Goal: Task Accomplishment & Management: Manage account settings

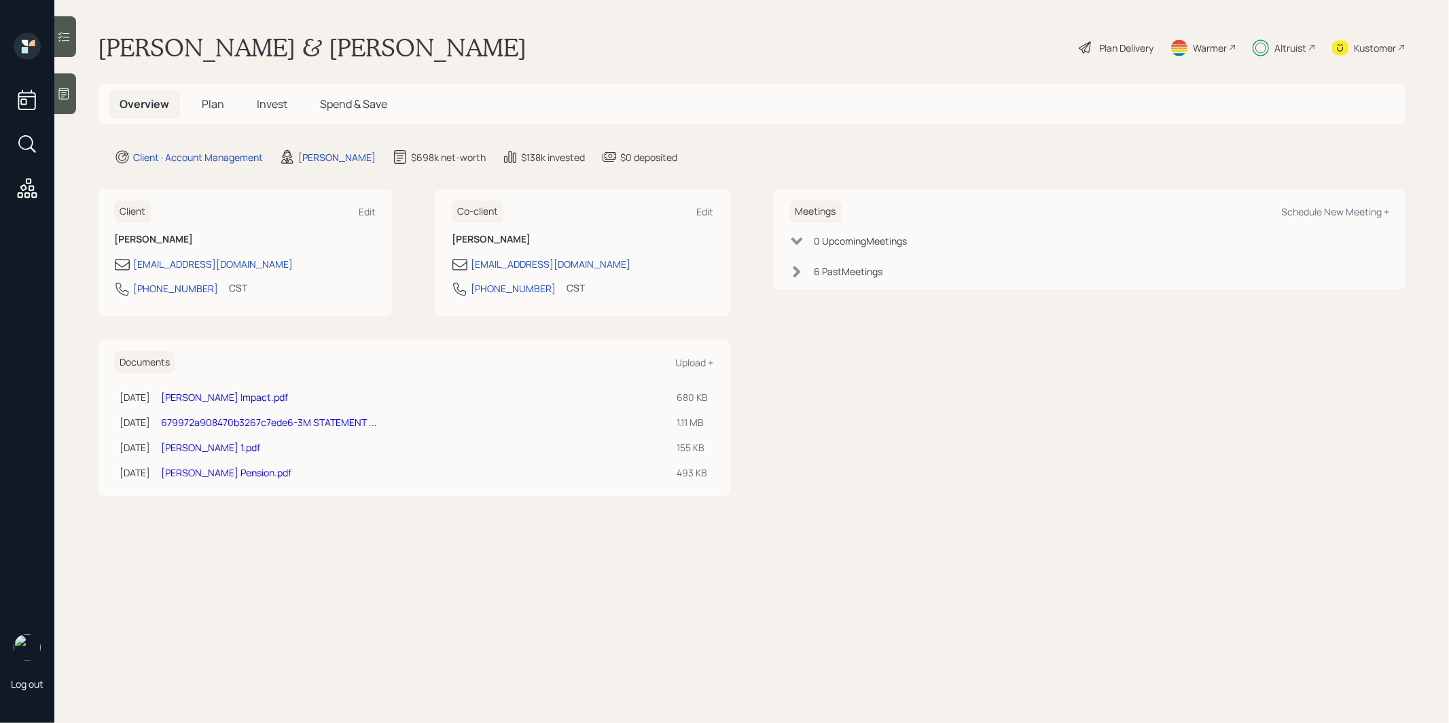
click at [272, 108] on span "Invest" at bounding box center [272, 103] width 31 height 15
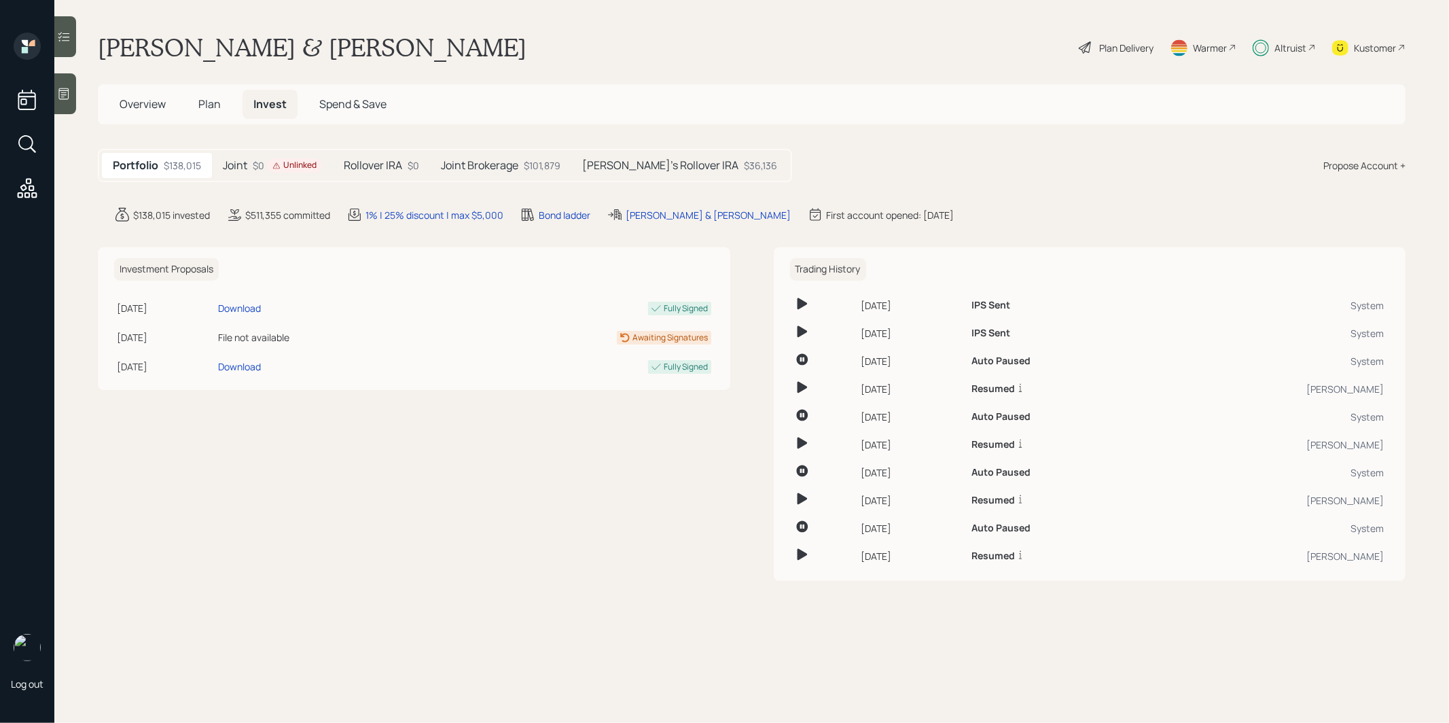
click at [378, 166] on h5 "Rollover IRA" at bounding box center [373, 165] width 58 height 13
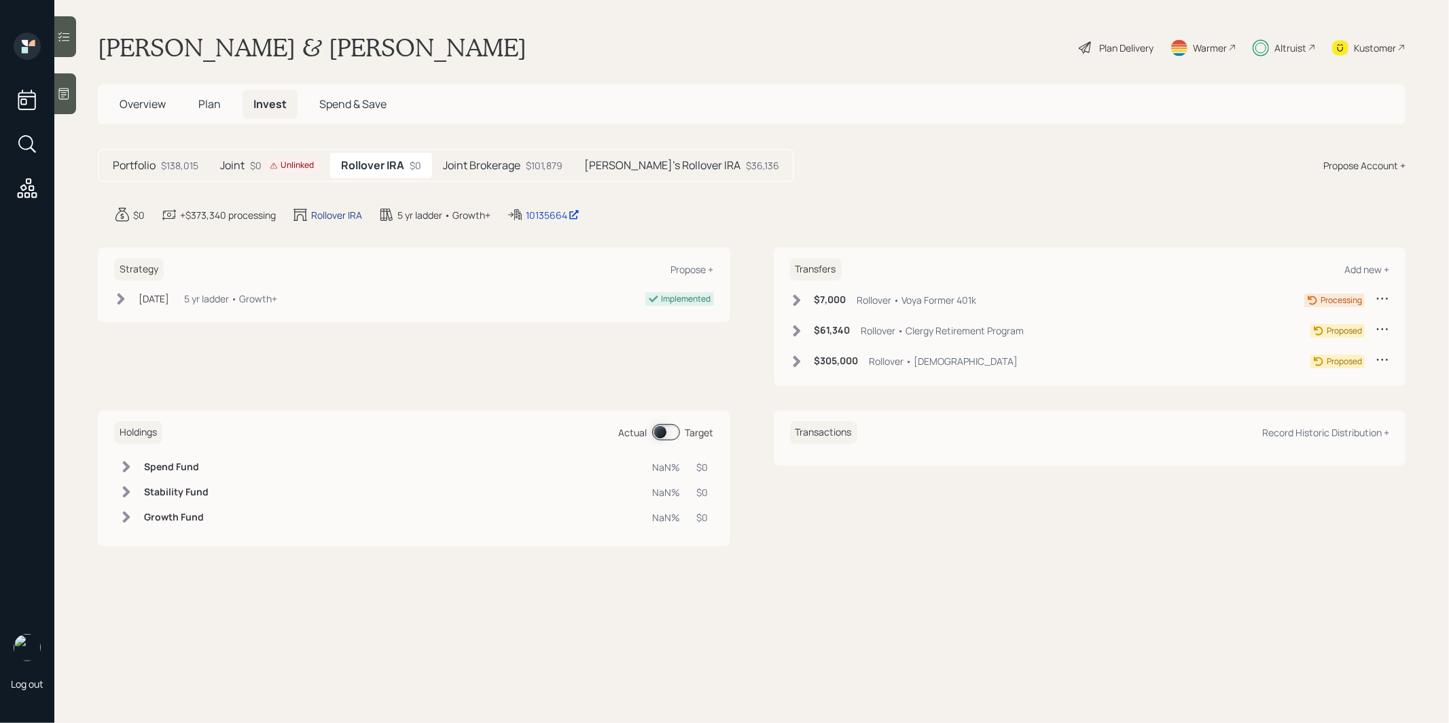
click at [331, 215] on div "Rollover IRA" at bounding box center [336, 215] width 51 height 14
select select "traditional"
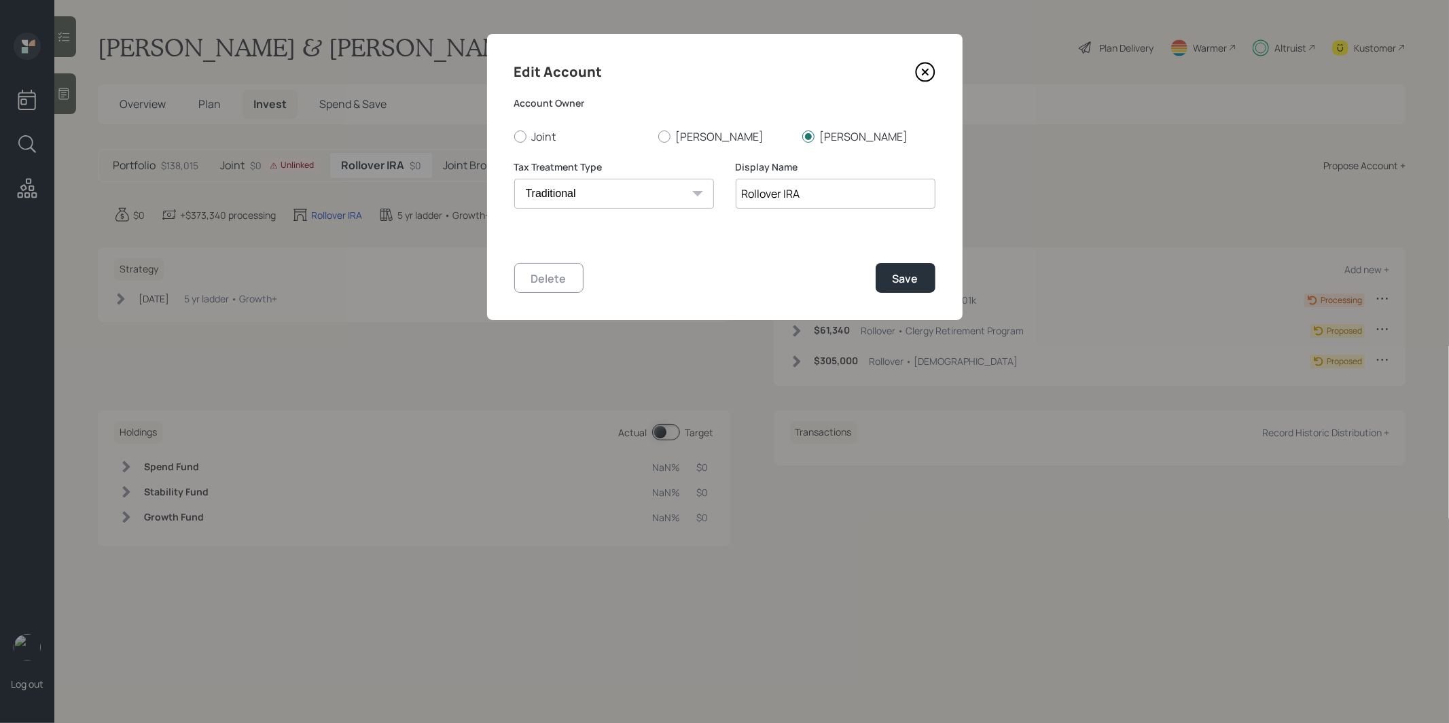
click at [740, 201] on input "Rollover IRA" at bounding box center [836, 194] width 200 height 30
click at [742, 195] on input "Rollover IRA" at bounding box center [836, 194] width 200 height 30
click at [806, 191] on input "Rollover IRA" at bounding box center [836, 194] width 200 height 30
type input "Rollover [PERSON_NAME]"
click at [906, 277] on div "Save" at bounding box center [906, 278] width 26 height 15
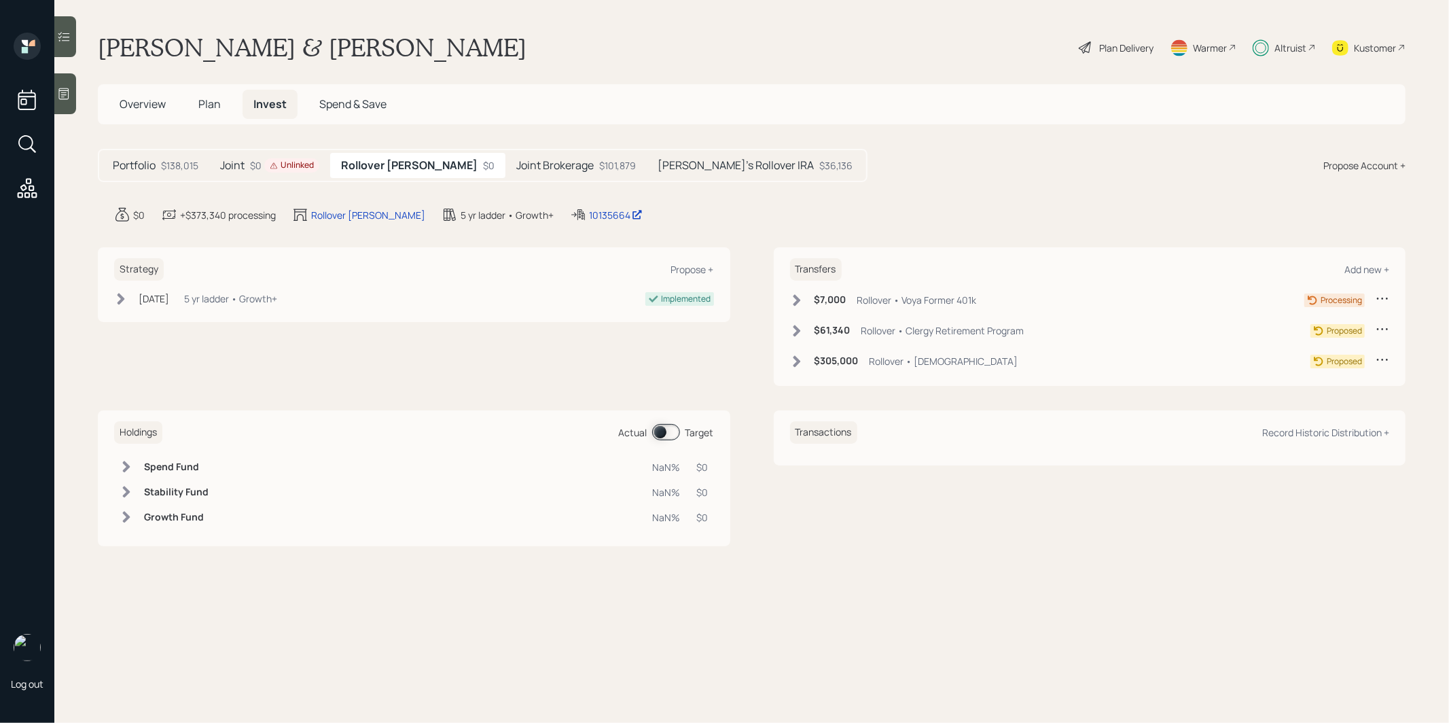
click at [686, 163] on h5 "Elizabeth's Rollover IRA" at bounding box center [736, 165] width 156 height 13
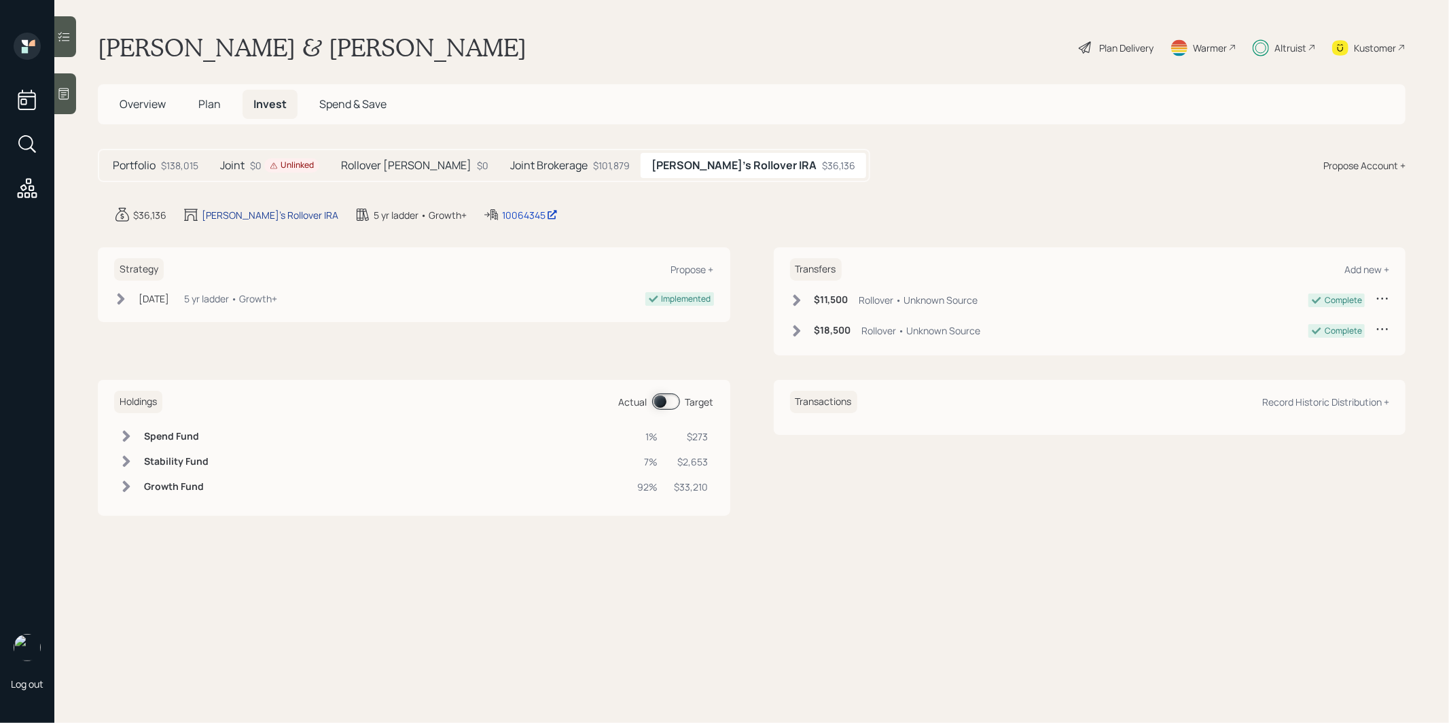
click at [245, 213] on div "Elizabeth's Rollover IRA" at bounding box center [270, 215] width 137 height 14
select select "traditional"
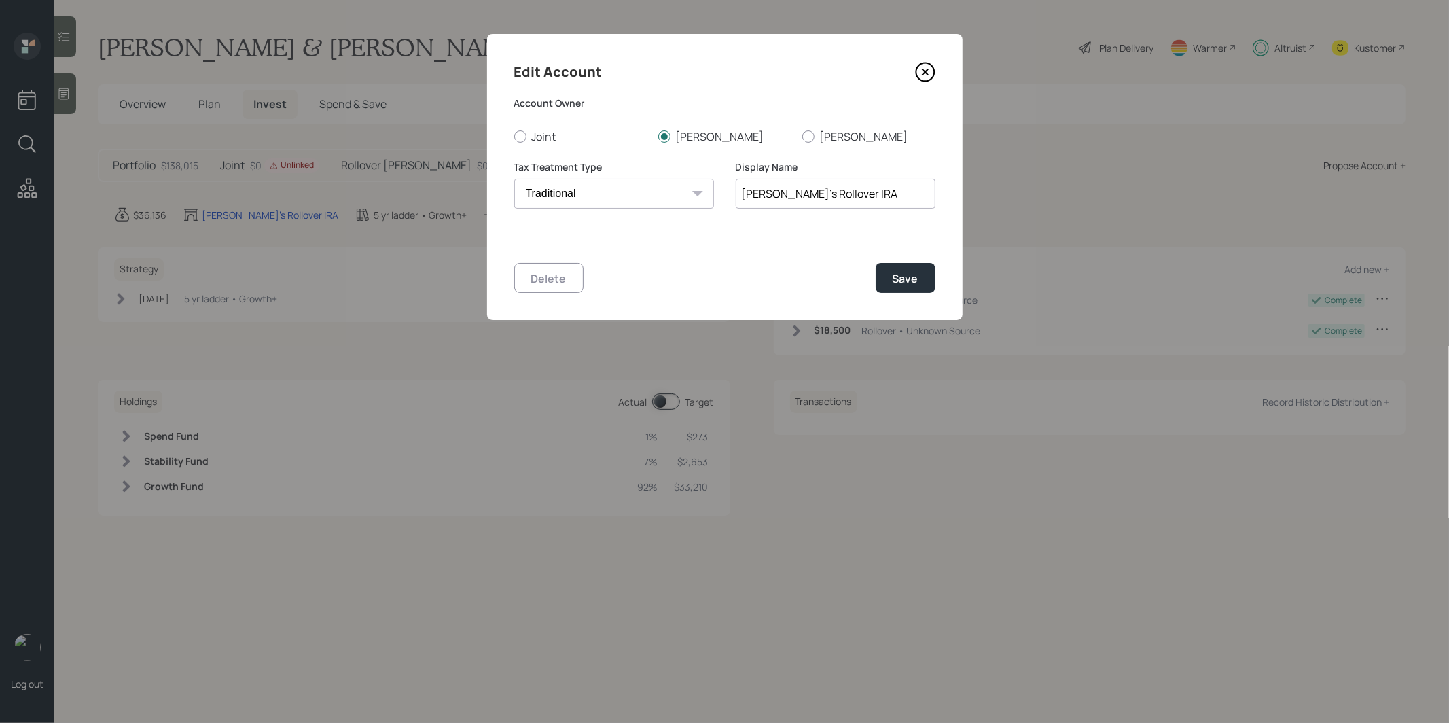
drag, startPoint x: 798, startPoint y: 195, endPoint x: 719, endPoint y: 196, distance: 78.8
click at [719, 196] on div "Tax Treatment Type Roth Taxable Traditional Display Name Elizabeth's Rollover I…" at bounding box center [724, 192] width 421 height 65
click at [861, 194] on input "Rollover IRA" at bounding box center [836, 194] width 200 height 30
type input "Rollover [PERSON_NAME]"
click at [914, 277] on div "Save" at bounding box center [906, 278] width 26 height 15
